Goal: Find specific page/section: Find specific page/section

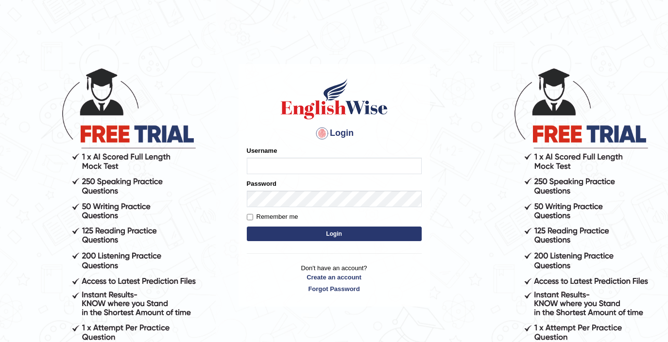
type input "kawalpreet_kaur"
click at [303, 237] on button "Login" at bounding box center [334, 234] width 175 height 15
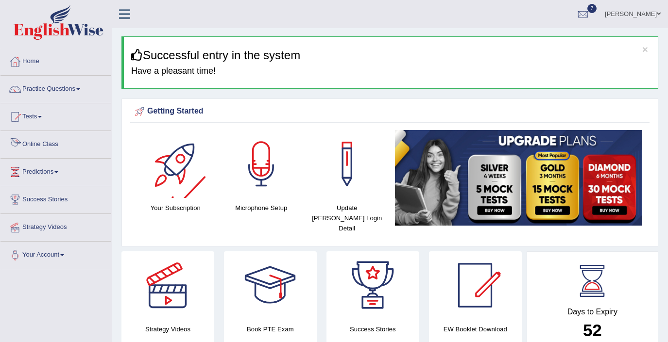
click at [52, 148] on link "Online Class" at bounding box center [55, 143] width 111 height 24
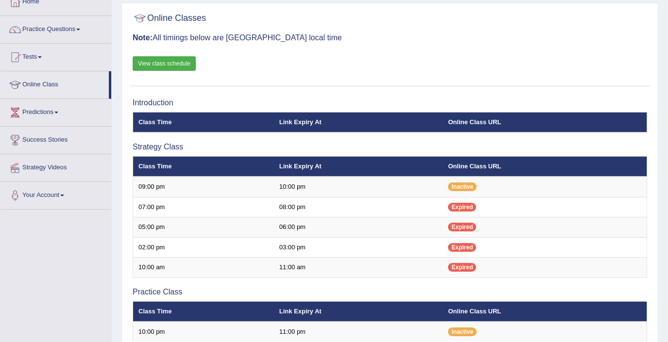
scroll to position [65, 0]
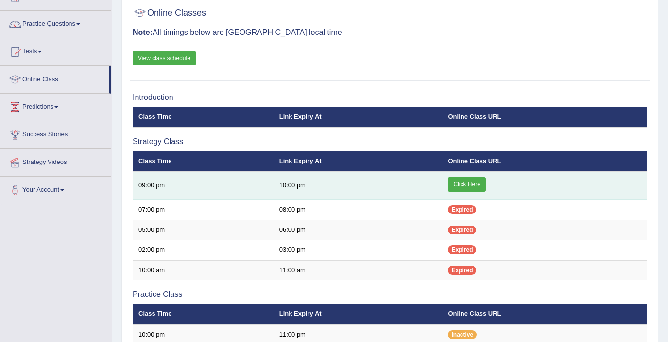
click at [469, 183] on link "Click Here" at bounding box center [466, 184] width 37 height 15
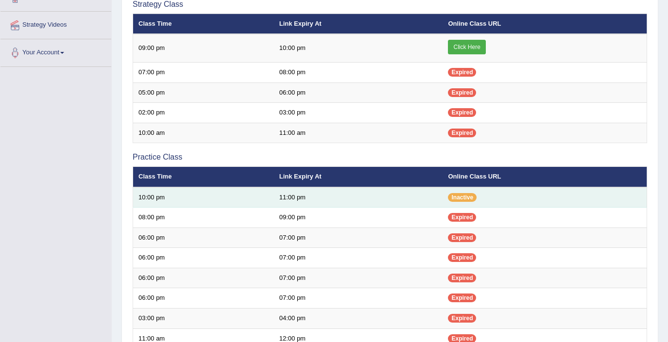
scroll to position [202, 0]
